Goal: Task Accomplishment & Management: Use online tool/utility

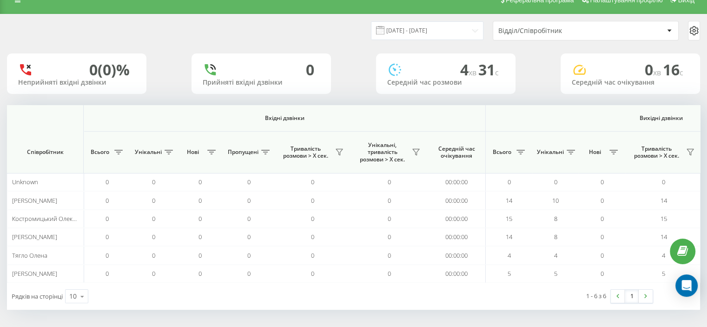
scroll to position [0, 604]
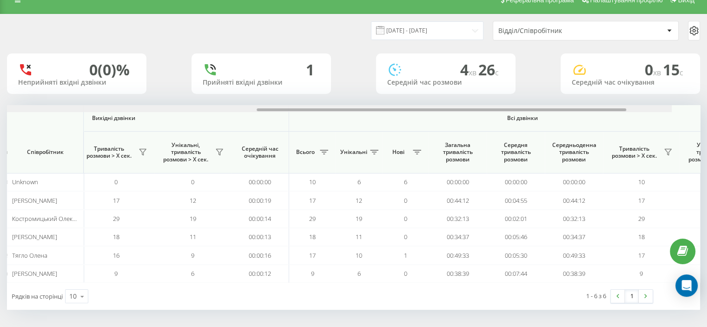
scroll to position [0, 604]
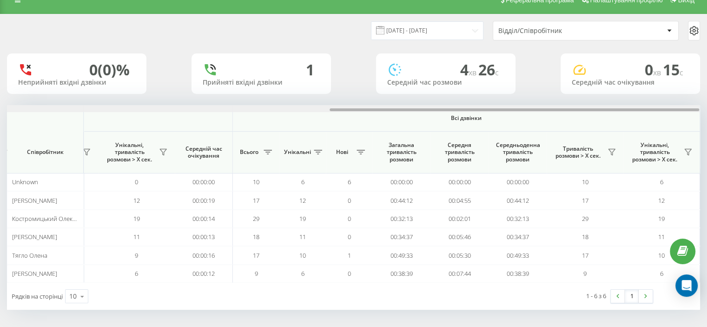
click at [550, 107] on div at bounding box center [353, 108] width 693 height 7
click at [692, 148] on icon at bounding box center [688, 151] width 7 height 7
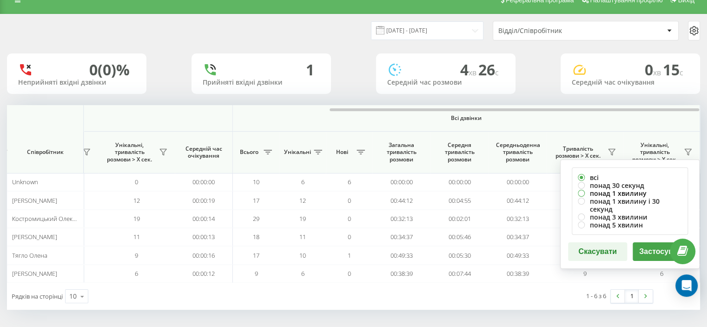
click at [600, 191] on label "понад 1 хвилину" at bounding box center [630, 193] width 104 height 8
radio input "true"
click at [638, 242] on button "Застосувати" at bounding box center [662, 251] width 59 height 19
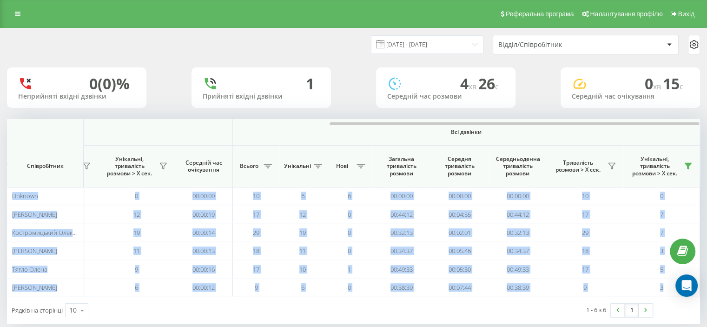
drag, startPoint x: 216, startPoint y: 122, endPoint x: 433, endPoint y: 115, distance: 217.3
click at [436, 112] on div "19.08.2025 - 19.08.2025 Відділ/Співробітник 0 (0)% Неприйняті вхідні дзвінки 1 …" at bounding box center [353, 175] width 693 height 295
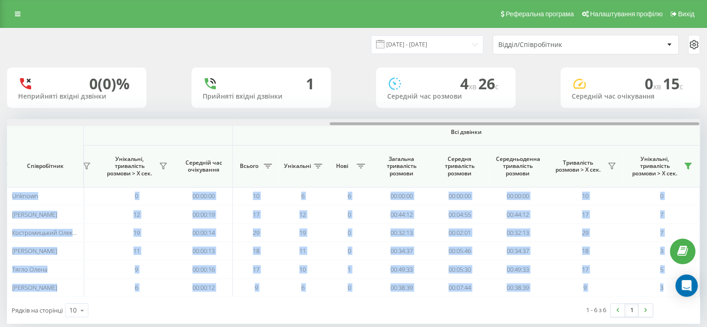
drag, startPoint x: 424, startPoint y: 123, endPoint x: 437, endPoint y: 124, distance: 13.0
click at [437, 124] on div at bounding box center [515, 123] width 370 height 3
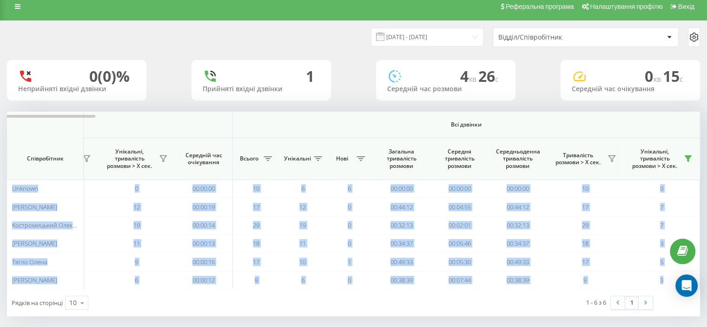
scroll to position [14, 0]
